Goal: Information Seeking & Learning: Learn about a topic

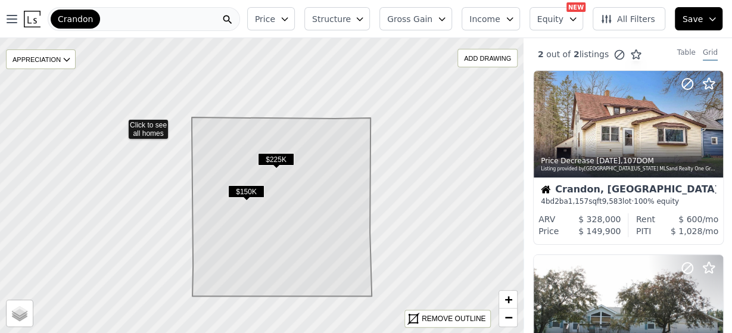
click at [120, 123] on icon at bounding box center [262, 185] width 632 height 357
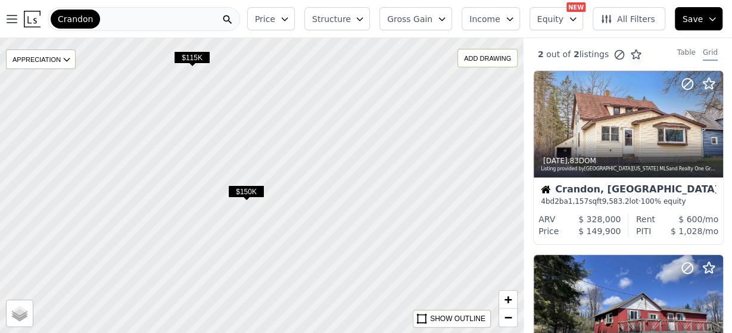
click at [194, 57] on span "$115K" at bounding box center [192, 57] width 36 height 13
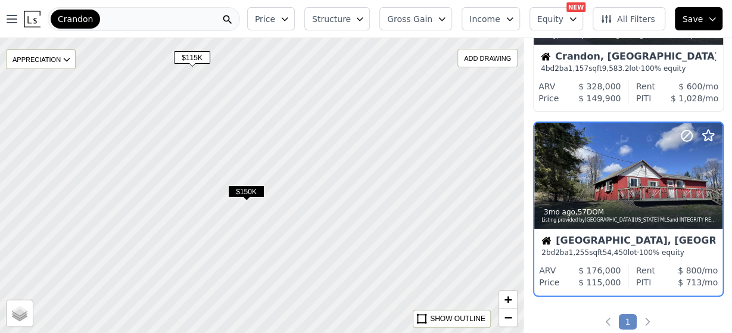
scroll to position [137, 0]
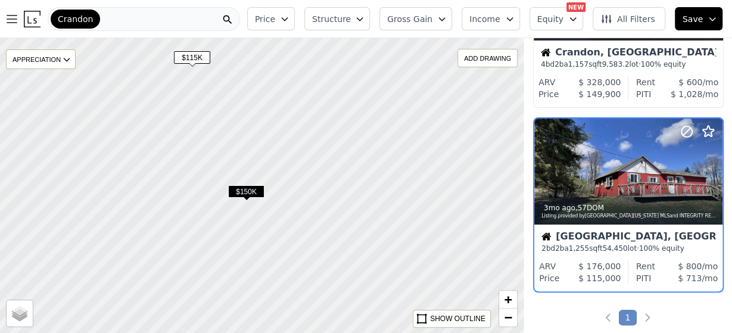
click at [253, 189] on span "$150K" at bounding box center [246, 191] width 36 height 13
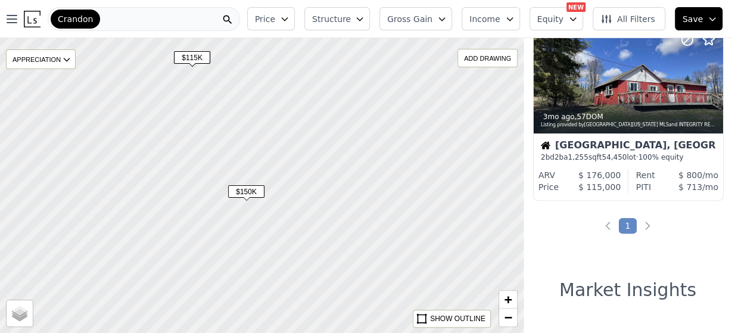
scroll to position [0, 0]
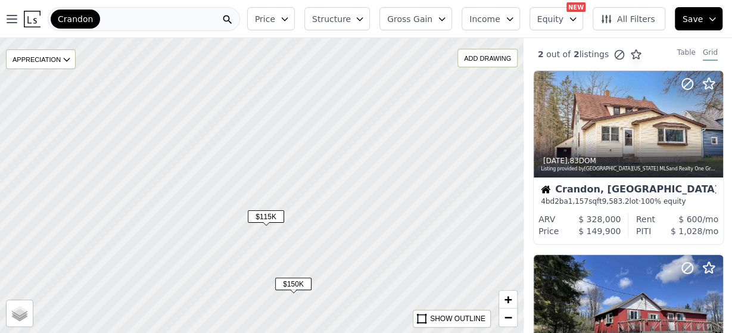
click at [238, 257] on div at bounding box center [262, 186] width 628 height 354
